Goal: Task Accomplishment & Management: Use online tool/utility

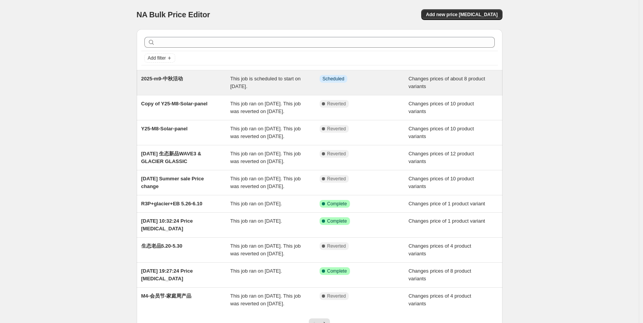
click at [183, 84] on div "2025-m9-中秋活动" at bounding box center [185, 82] width 89 height 15
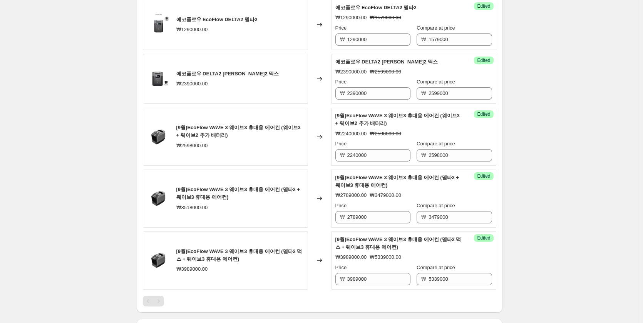
scroll to position [741, 0]
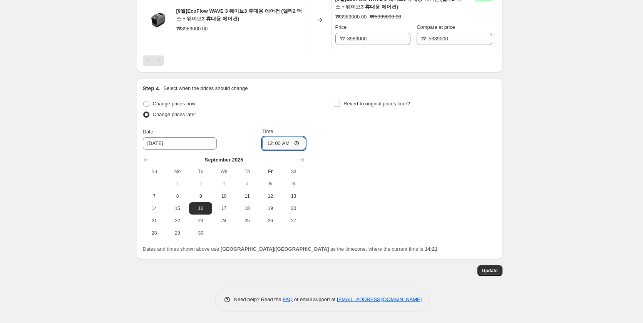
click at [287, 141] on input "00:00" at bounding box center [283, 143] width 43 height 13
click at [297, 143] on input "00:00" at bounding box center [283, 143] width 43 height 13
type input "10:00"
click at [374, 181] on div "Change prices now Change prices later Date [DATE] Time 10:00 [DATE] Su Mo Tu We…" at bounding box center [319, 169] width 353 height 141
click at [194, 207] on span "16" at bounding box center [200, 209] width 17 height 6
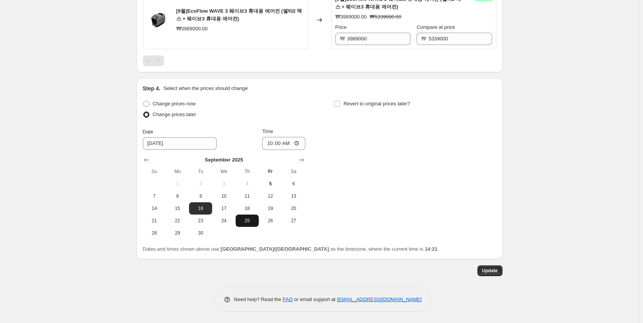
click at [253, 215] on button "25" at bounding box center [247, 221] width 23 height 12
click at [196, 204] on button "16" at bounding box center [200, 208] width 23 height 12
type input "[DATE]"
click at [495, 274] on span "Update" at bounding box center [490, 271] width 16 height 6
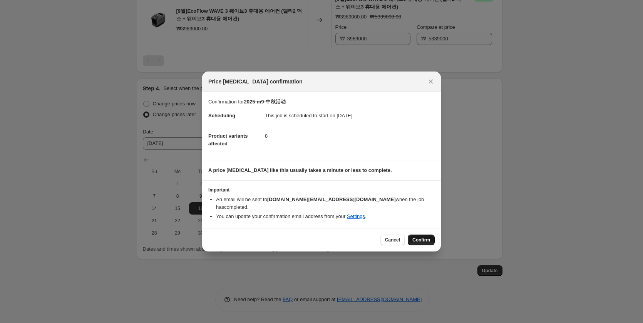
click at [413, 235] on button "Confirm" at bounding box center [421, 240] width 27 height 11
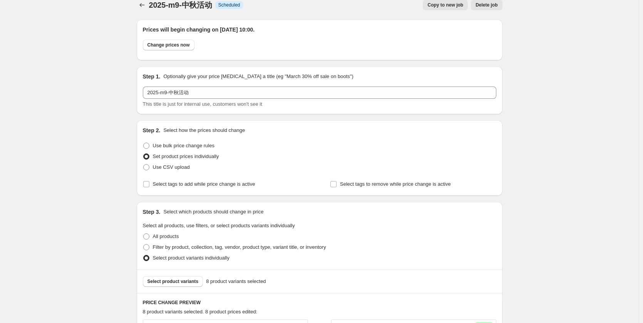
scroll to position [0, 0]
